Goal: Navigation & Orientation: Find specific page/section

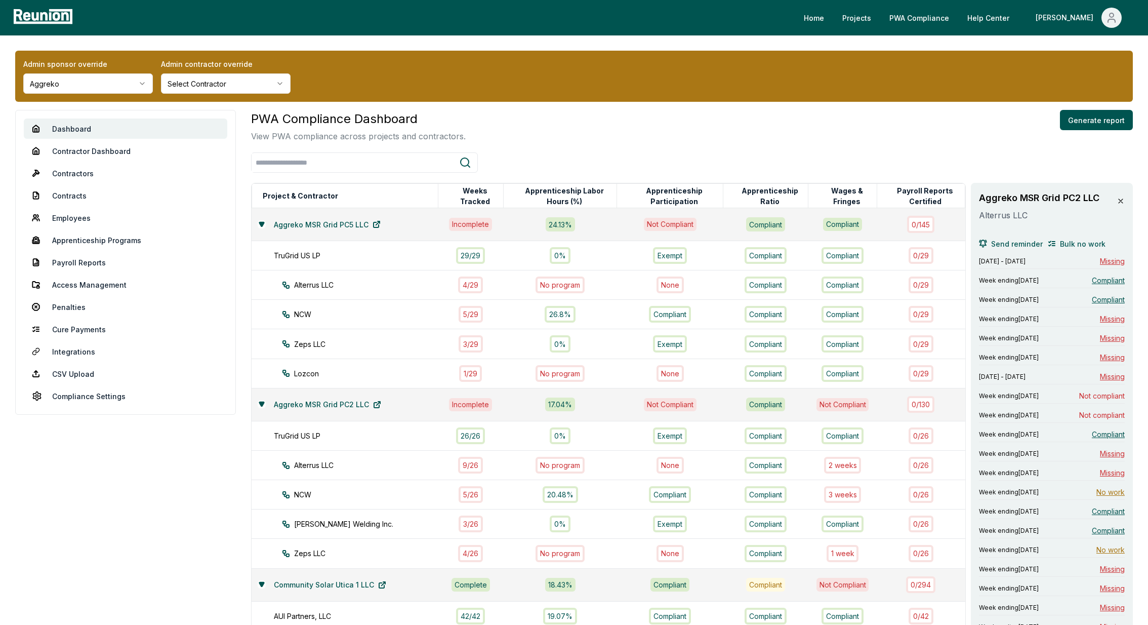
click at [1121, 203] on icon at bounding box center [1121, 201] width 8 height 8
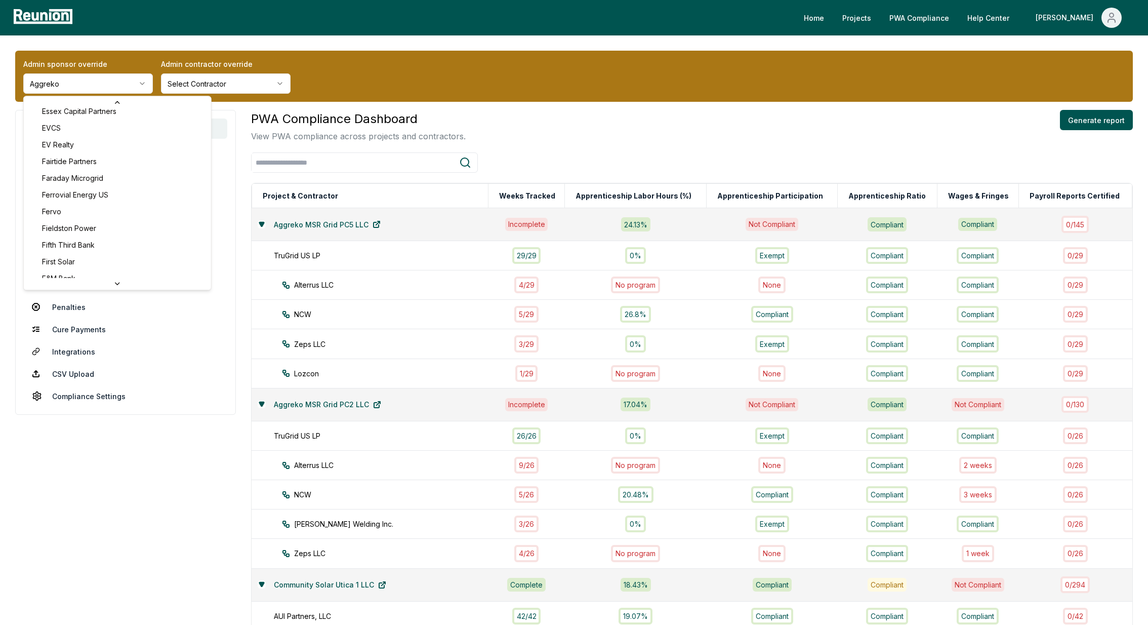
scroll to position [1531, 0]
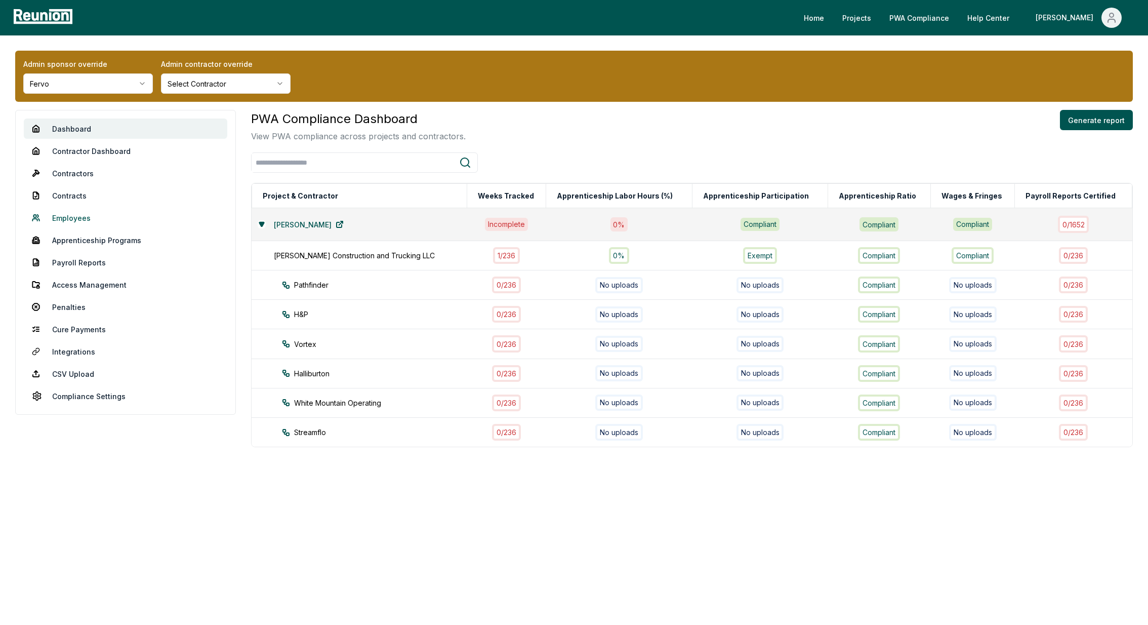
click at [68, 220] on link "Employees" at bounding box center [125, 218] width 203 height 20
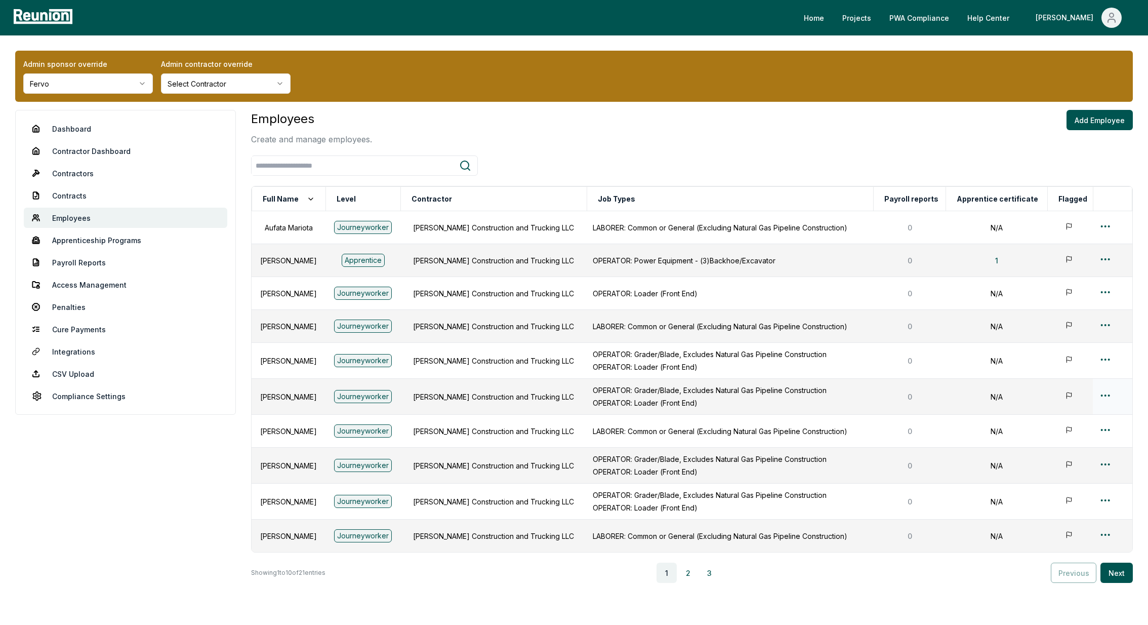
scroll to position [52, 0]
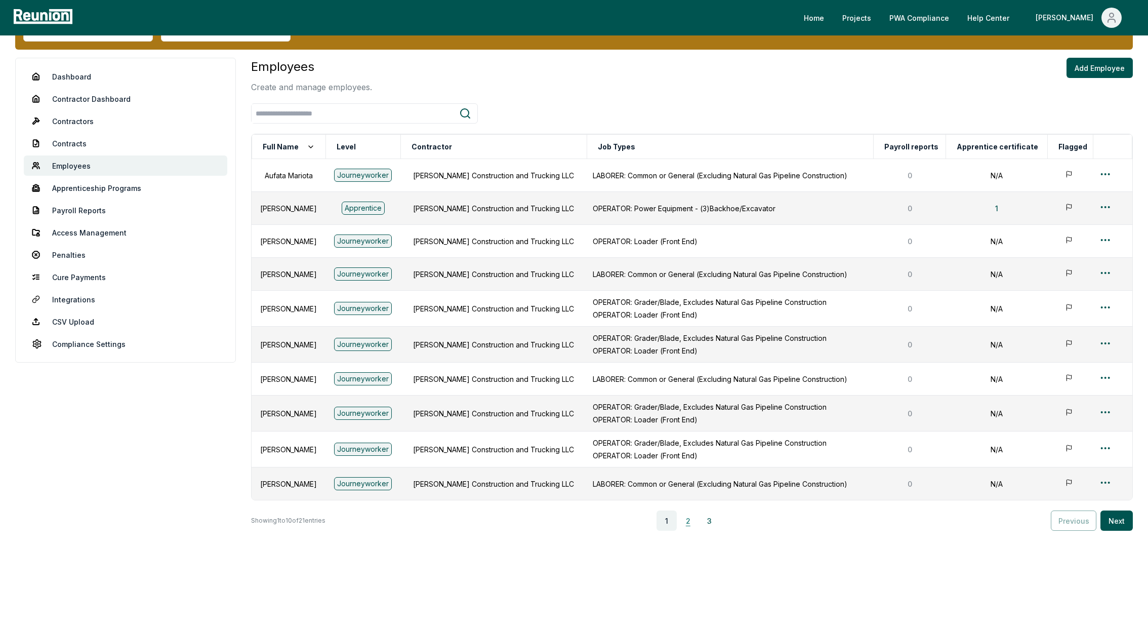
click at [693, 518] on button "2" at bounding box center [688, 520] width 20 height 20
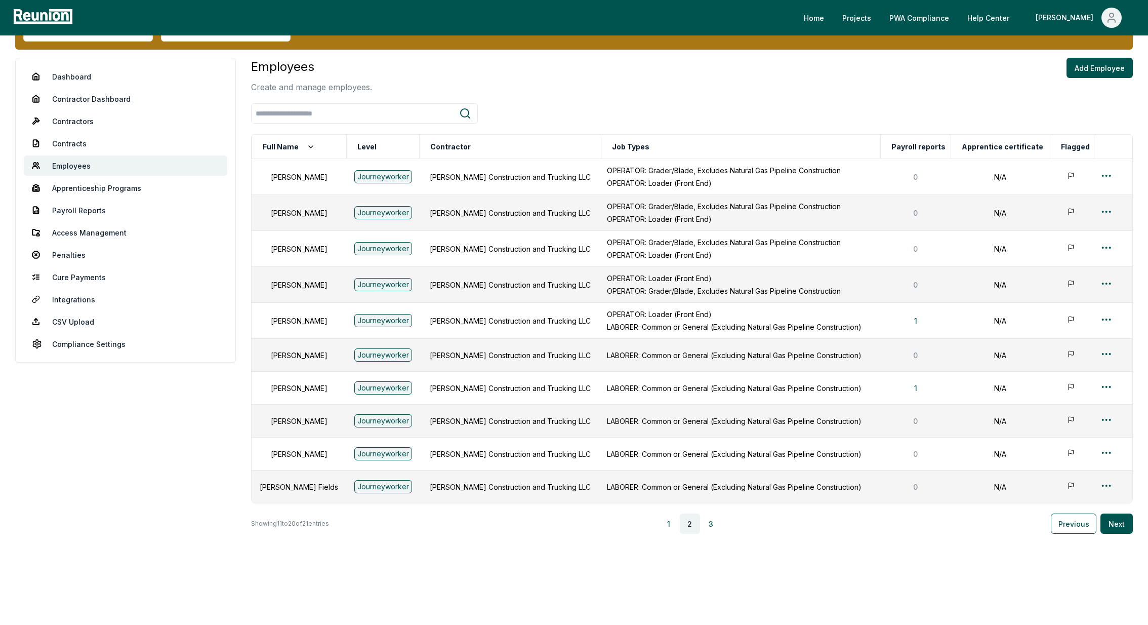
scroll to position [55, 0]
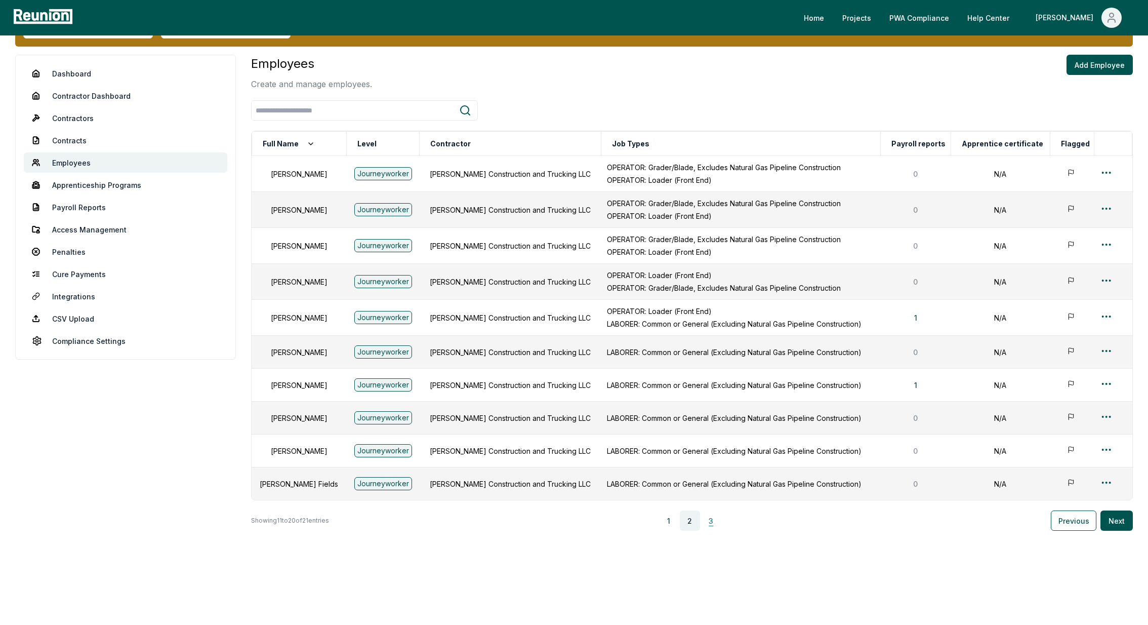
click at [717, 519] on button "3" at bounding box center [711, 520] width 20 height 20
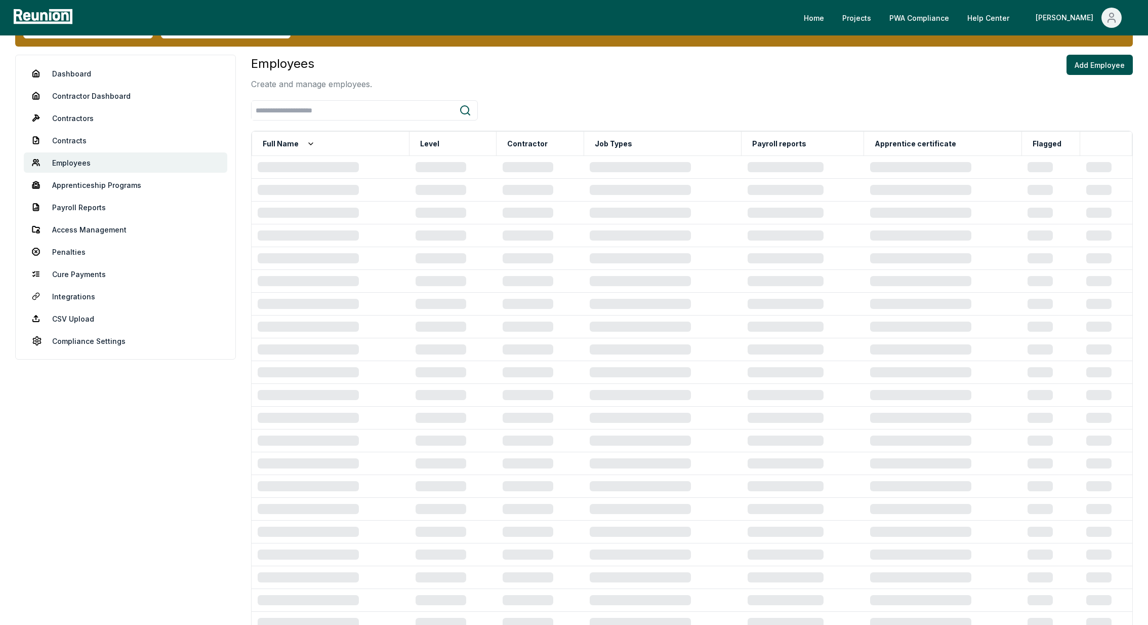
scroll to position [0, 0]
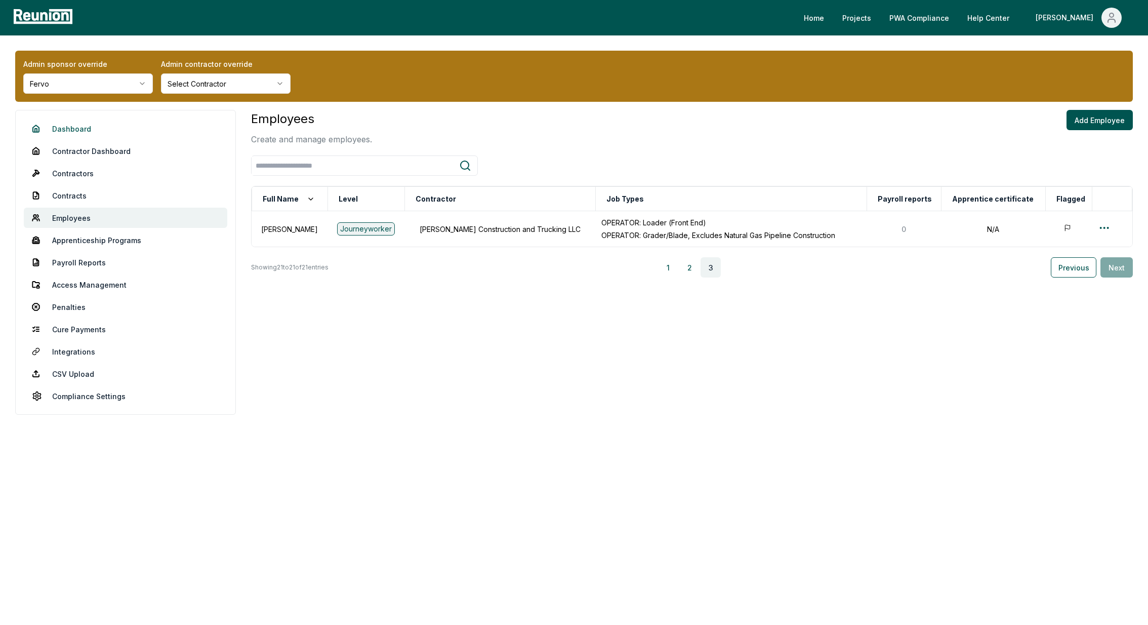
click at [74, 130] on link "Dashboard" at bounding box center [125, 128] width 203 height 20
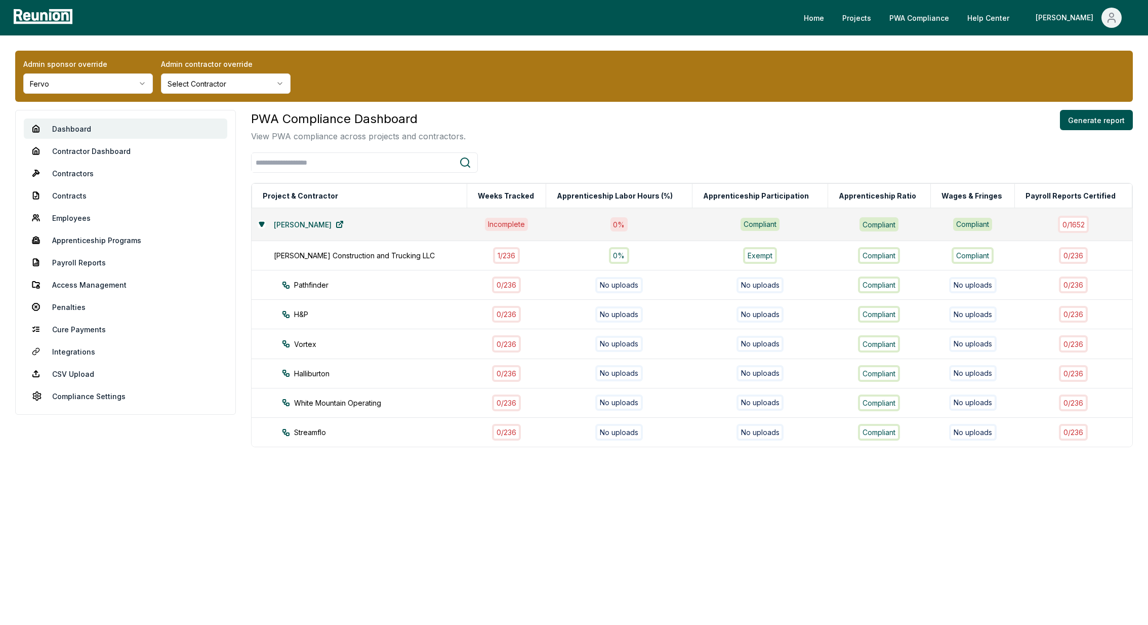
click at [331, 531] on div "Admin sponsor override Fervo Admin contractor override Select Contractor Dashbo…" at bounding box center [574, 289] width 1148 height 508
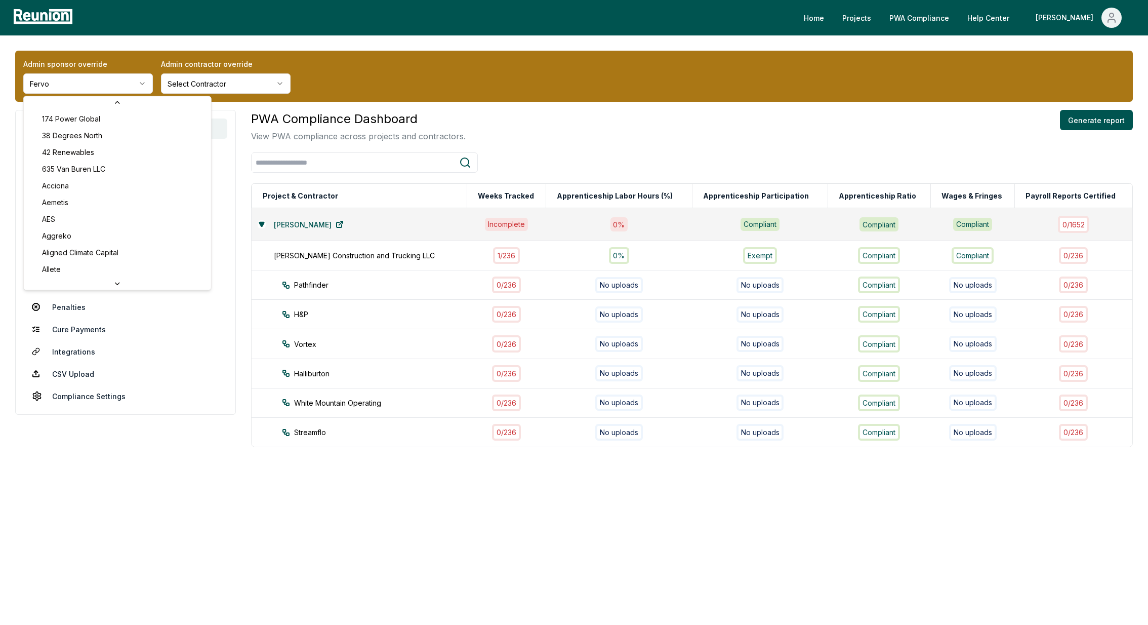
click at [53, 73] on html "Please visit us on your desktop We're working on making our marketplace mobile-…" at bounding box center [574, 312] width 1148 height 625
